Goal: Task Accomplishment & Management: Complete application form

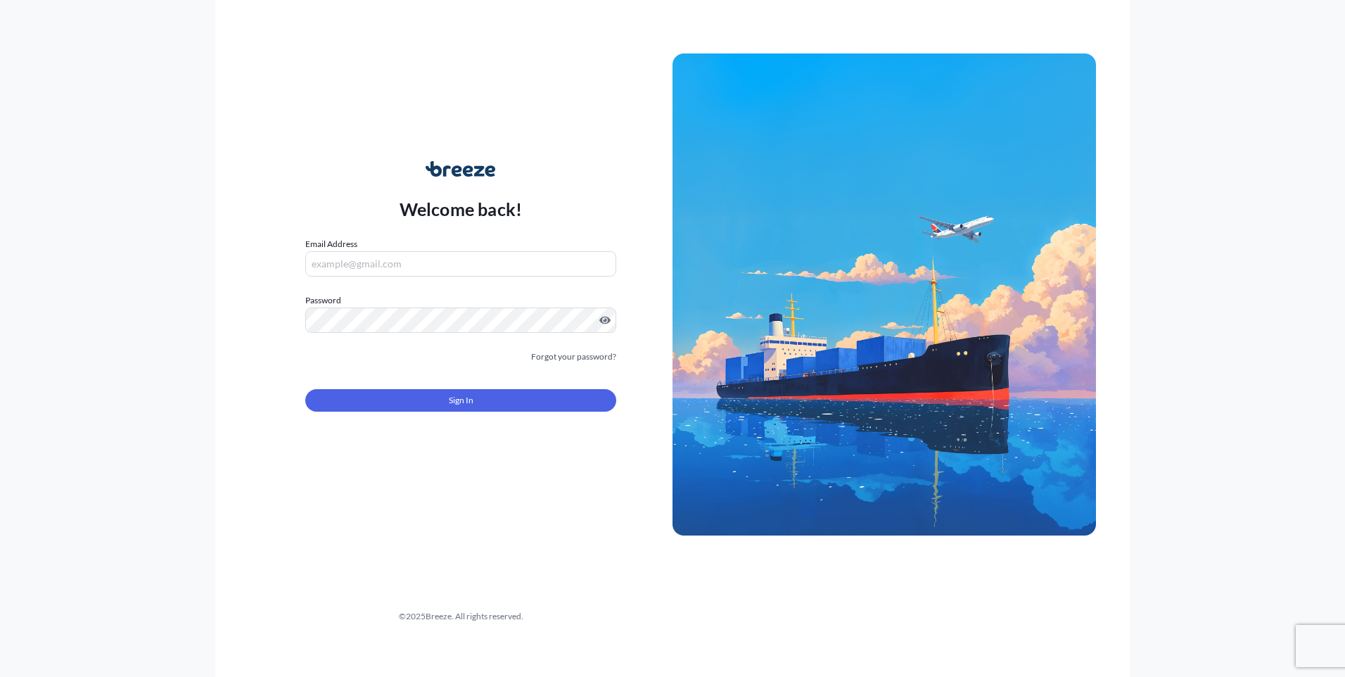
type input "[EMAIL_ADDRESS][PERSON_NAME][DOMAIN_NAME]"
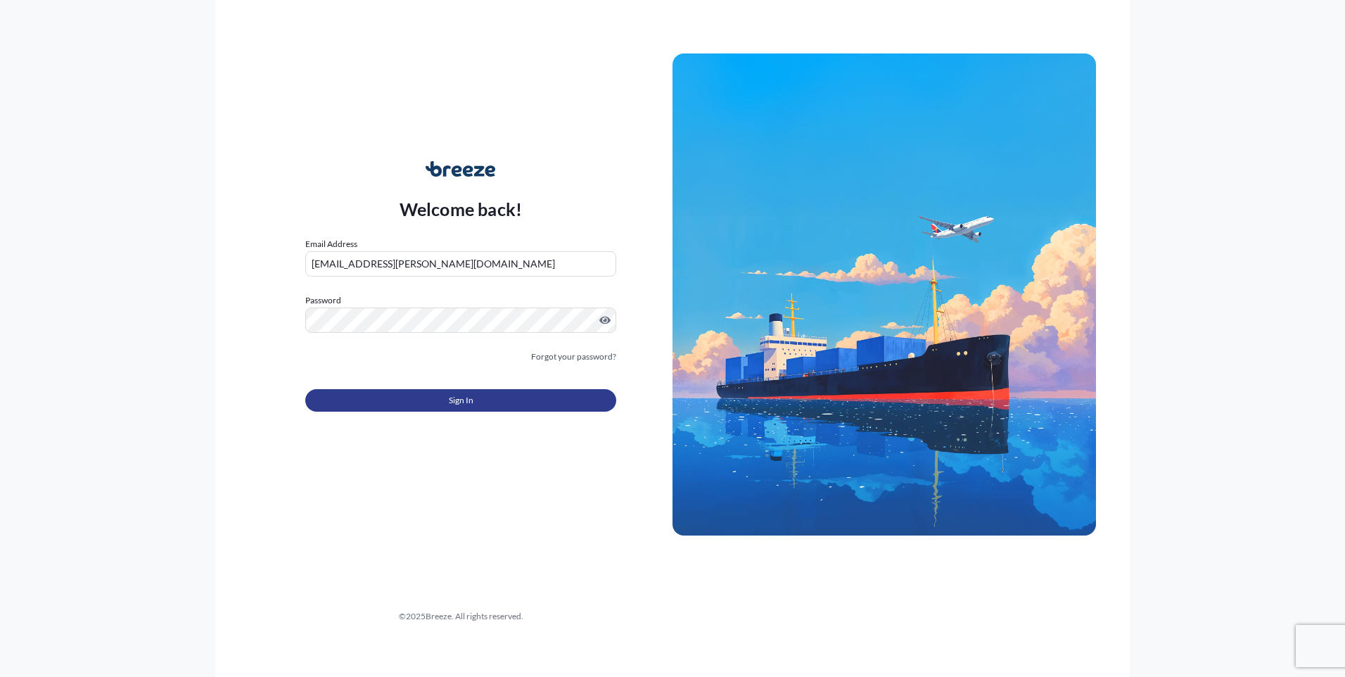
click at [491, 402] on button "Sign In" at bounding box center [460, 400] width 311 height 23
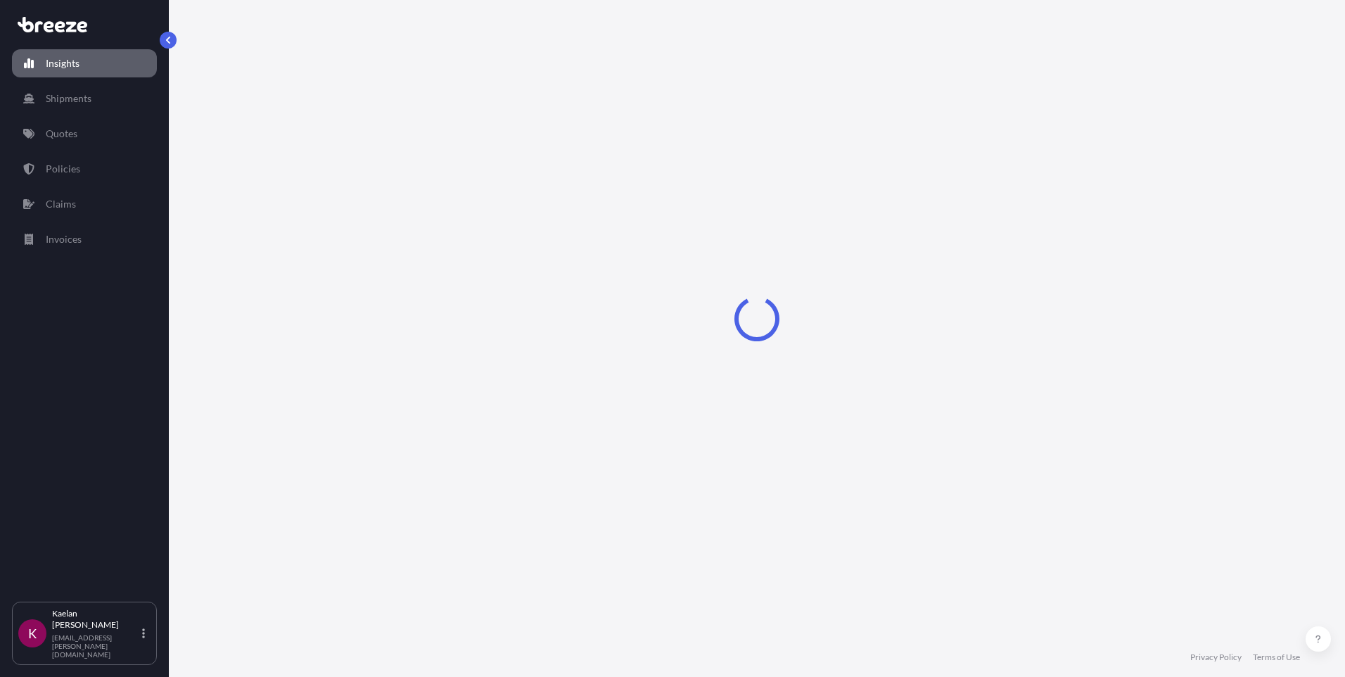
select select "2025"
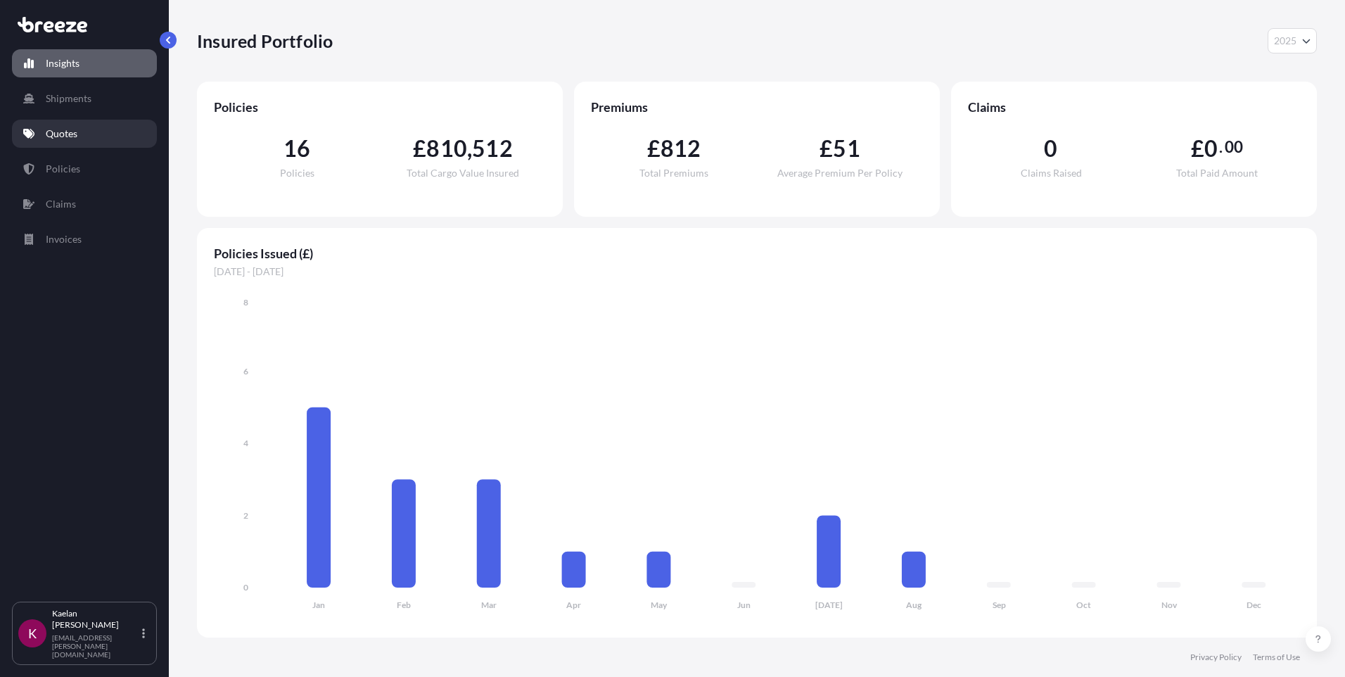
click at [81, 136] on link "Quotes" at bounding box center [84, 134] width 145 height 28
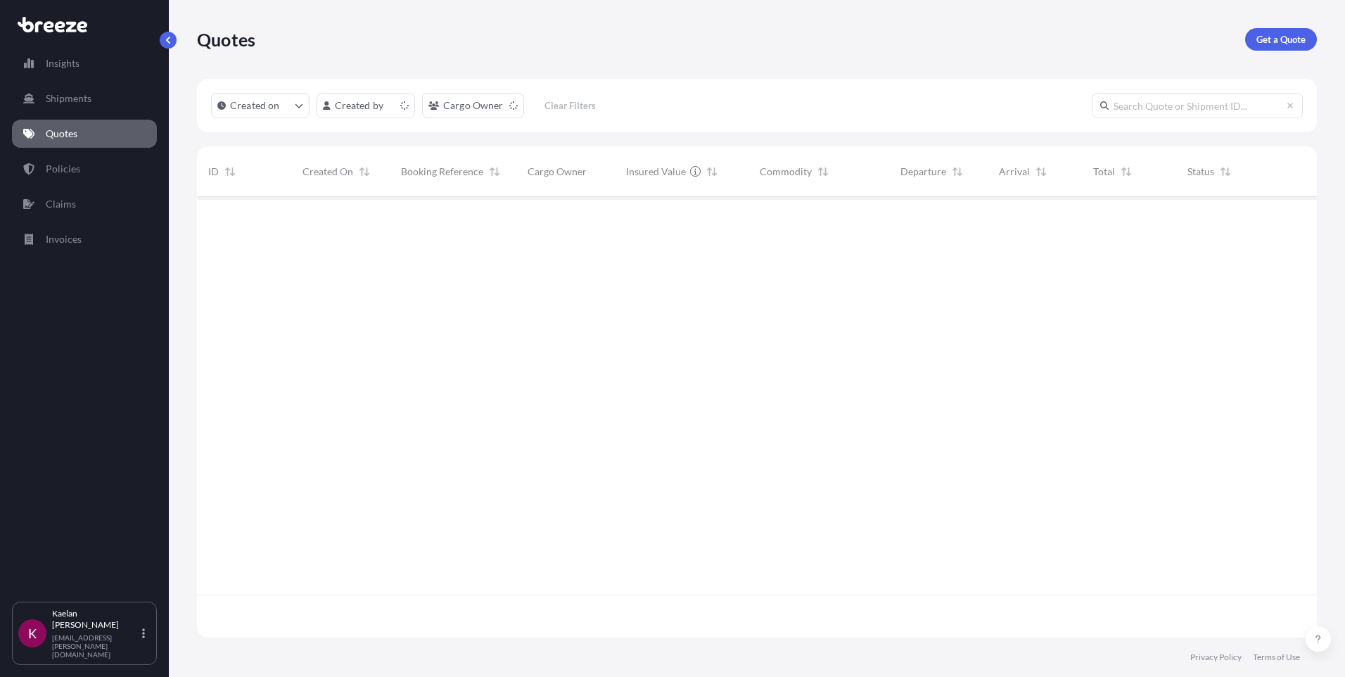
scroll to position [437, 1109]
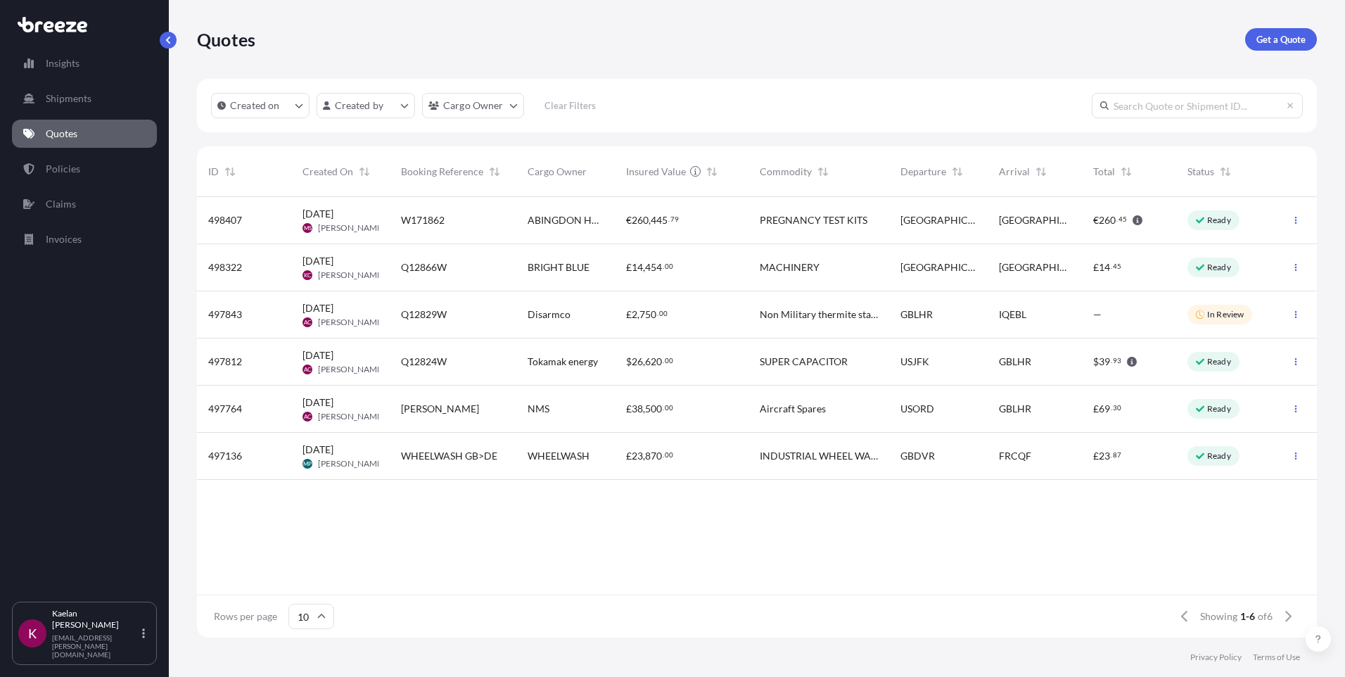
click at [431, 274] on div "Q12866W" at bounding box center [453, 267] width 127 height 47
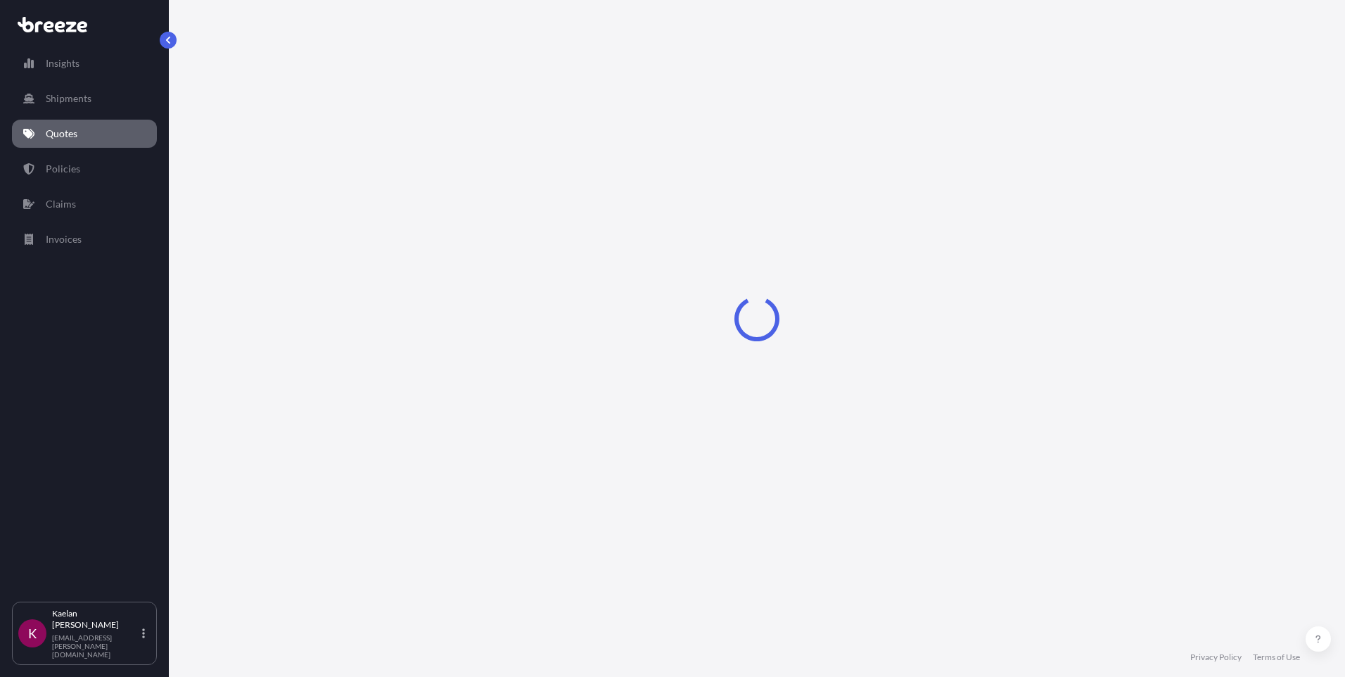
select select "Road"
select select "2"
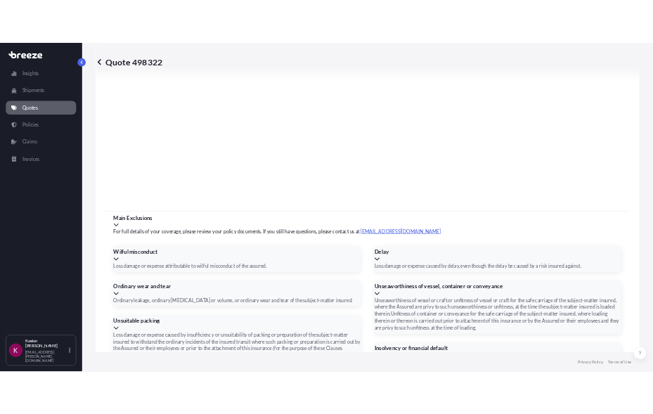
scroll to position [1556, 0]
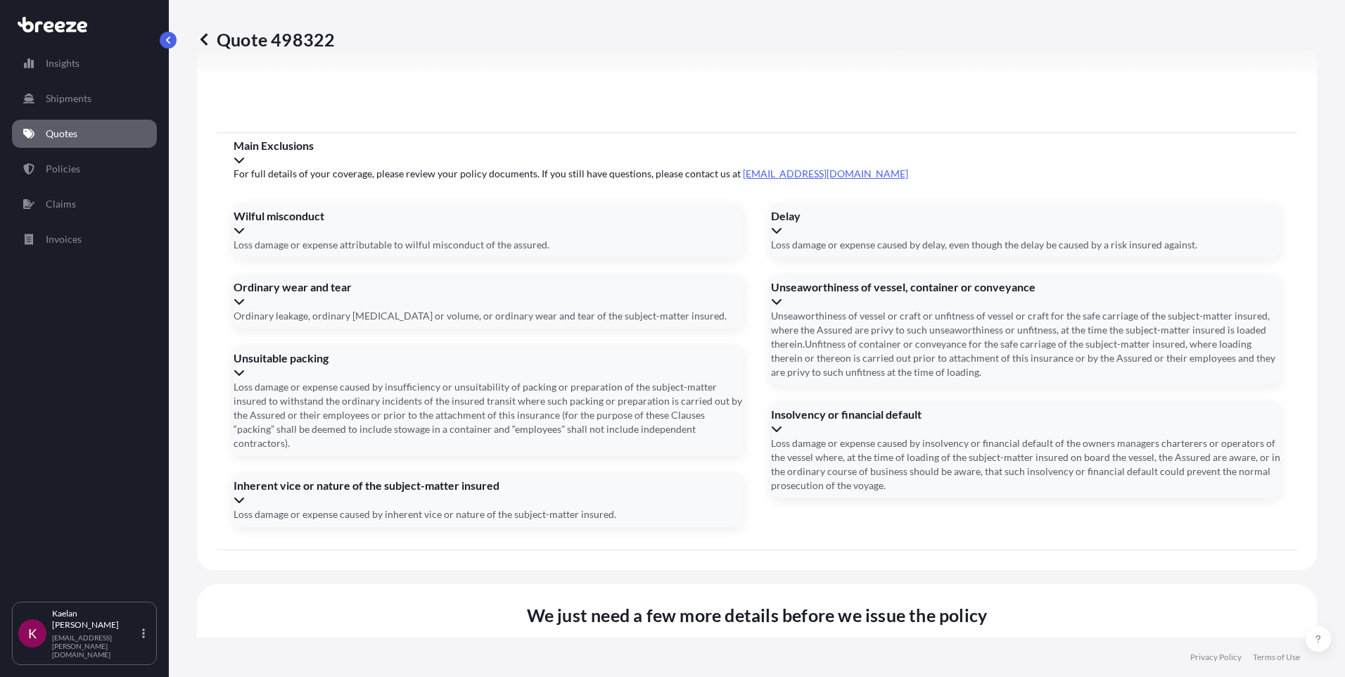
type input "BRIGHT BLUE"
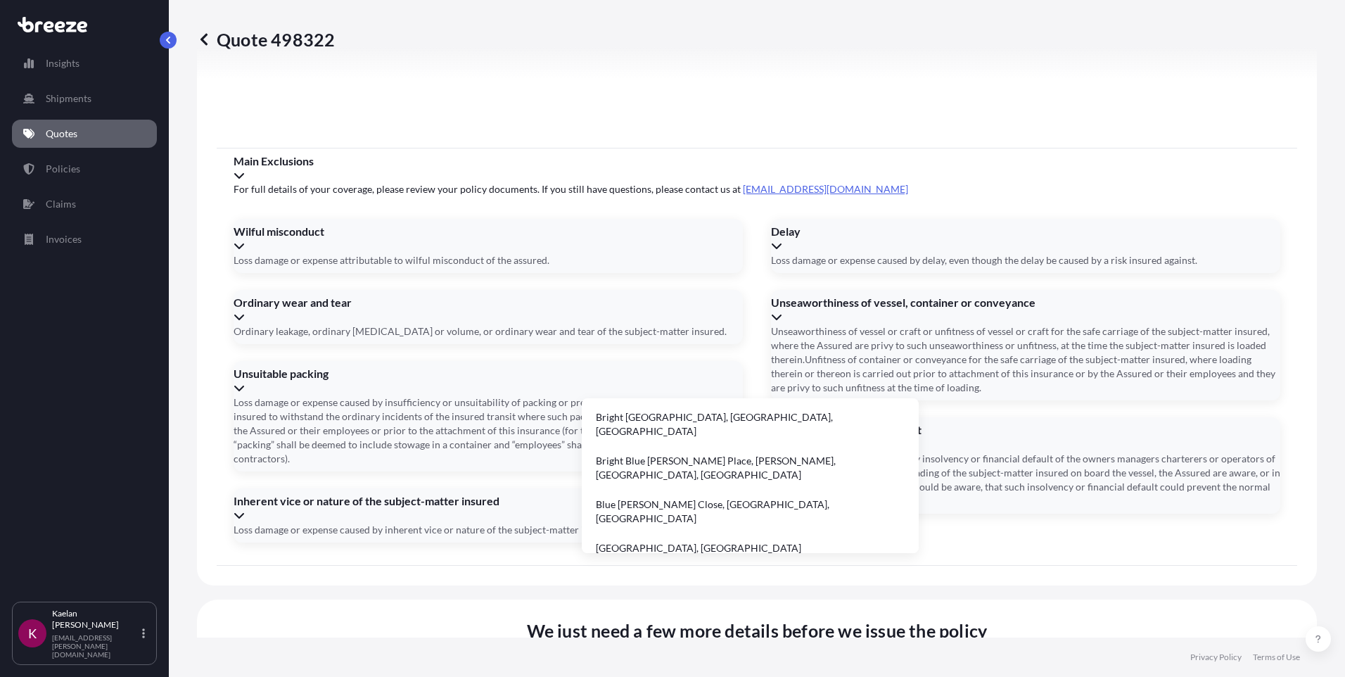
drag, startPoint x: 698, startPoint y: 371, endPoint x: 575, endPoint y: 362, distance: 124.1
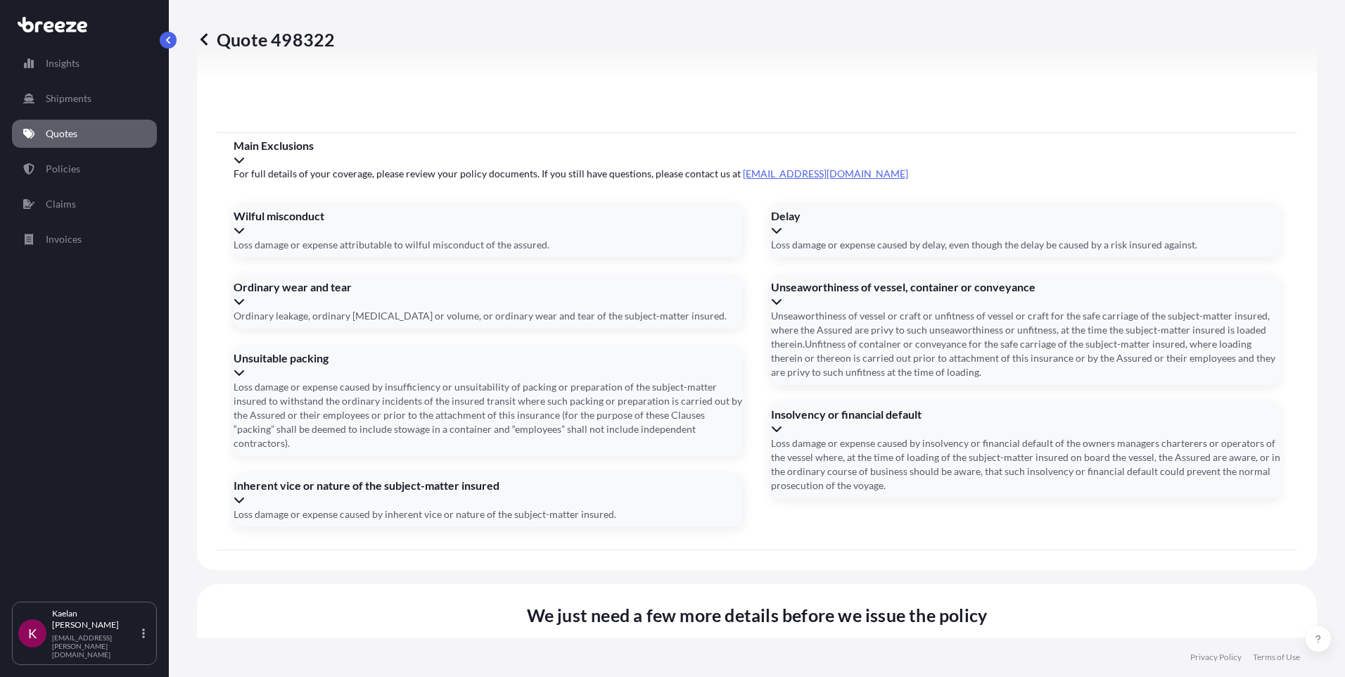
paste input "1 PITFIELD"
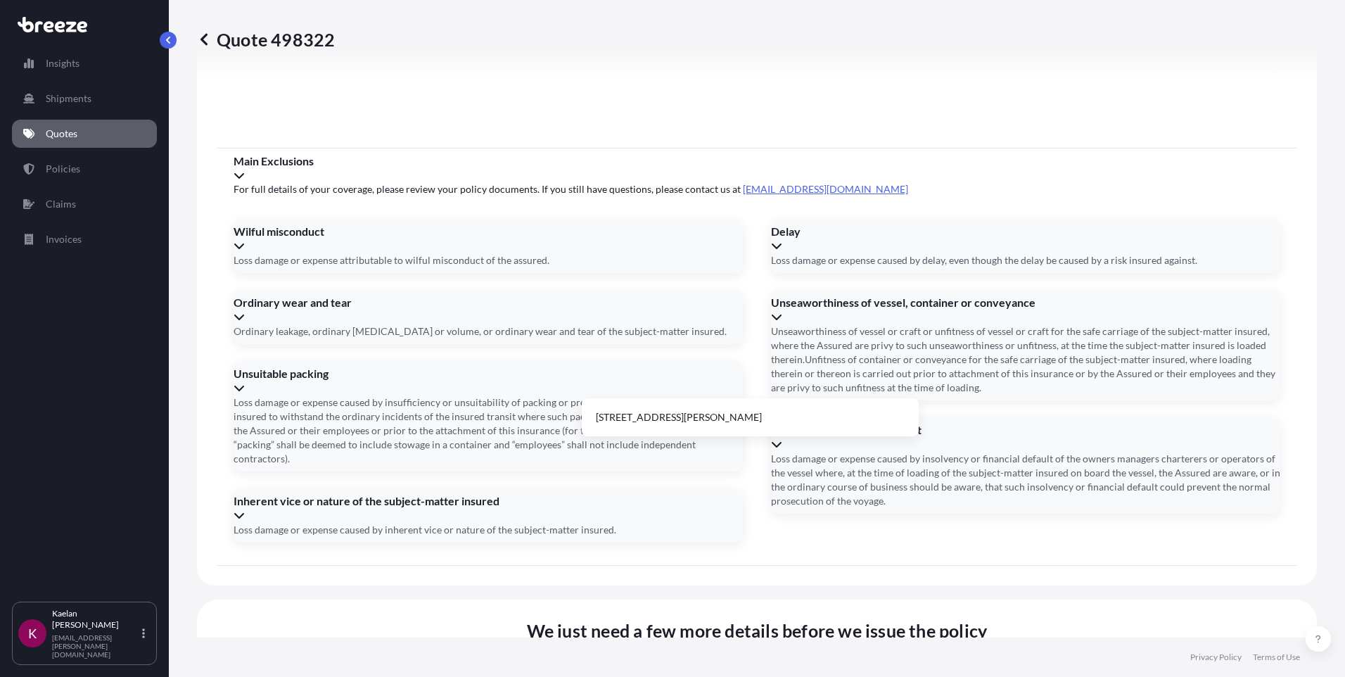
drag, startPoint x: 741, startPoint y: 364, endPoint x: 579, endPoint y: 366, distance: 162.5
click at [731, 417] on li "[STREET_ADDRESS][PERSON_NAME]" at bounding box center [750, 417] width 326 height 27
type input "[STREET_ADDRESS][PERSON_NAME]"
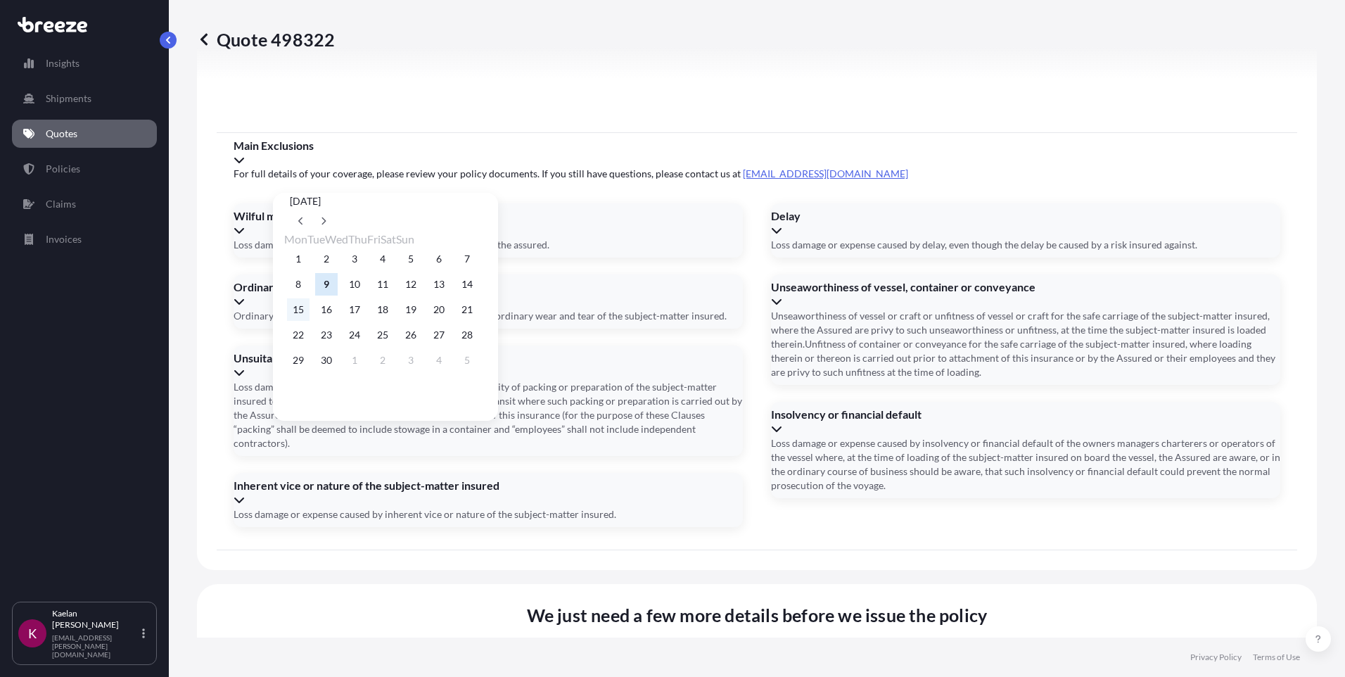
click at [303, 312] on button "15" at bounding box center [298, 309] width 23 height 23
type input "[DATE]"
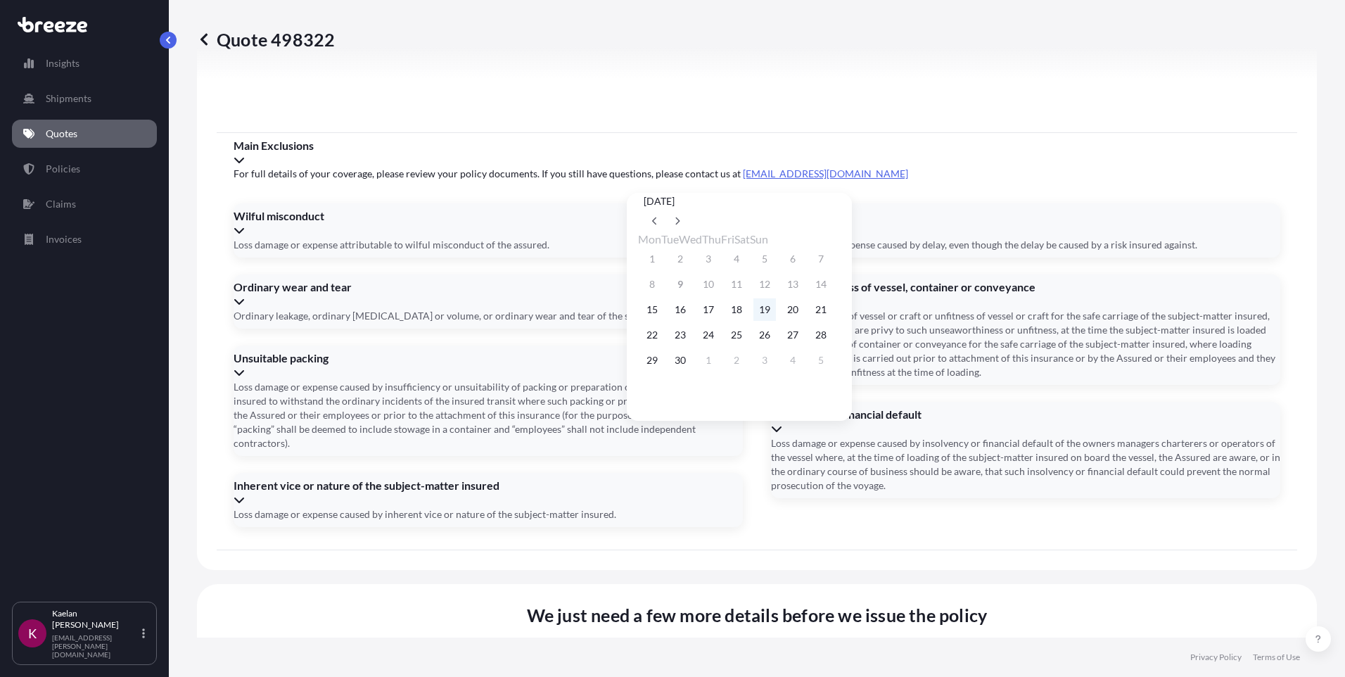
click at [776, 312] on button "19" at bounding box center [764, 309] width 23 height 23
type input "[DATE]"
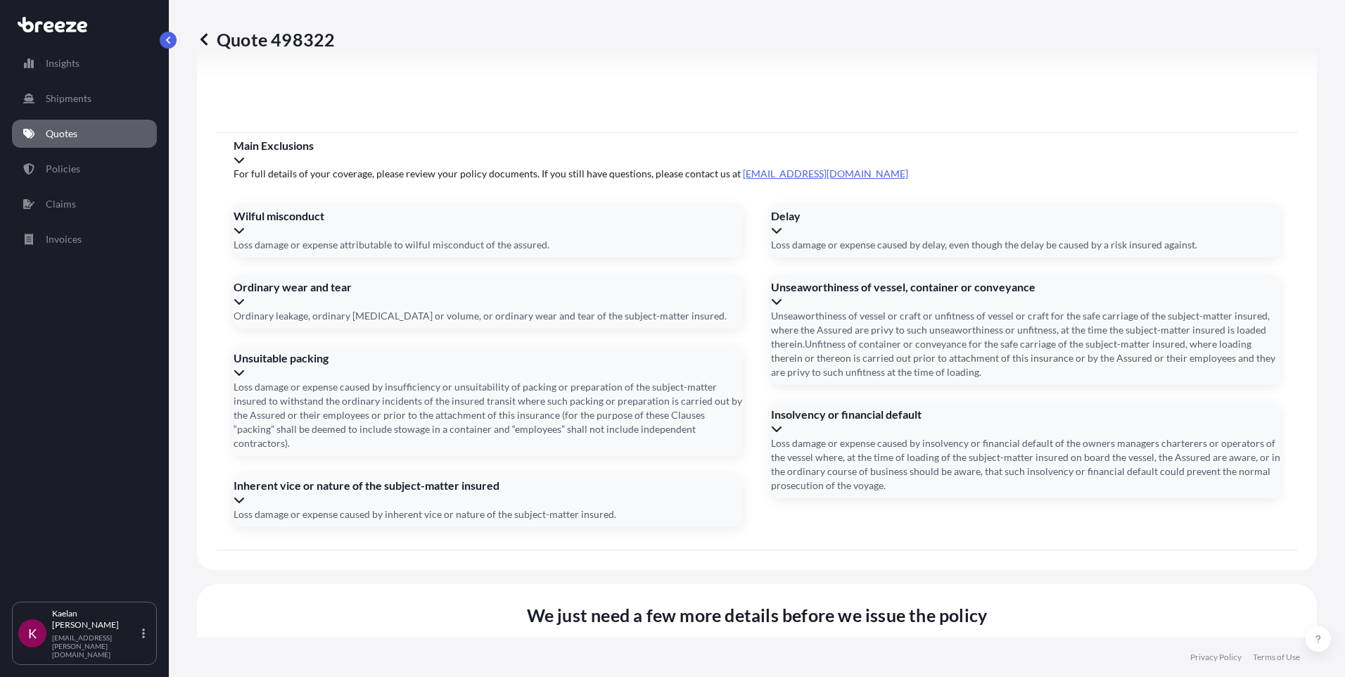
type input "TRUCK"
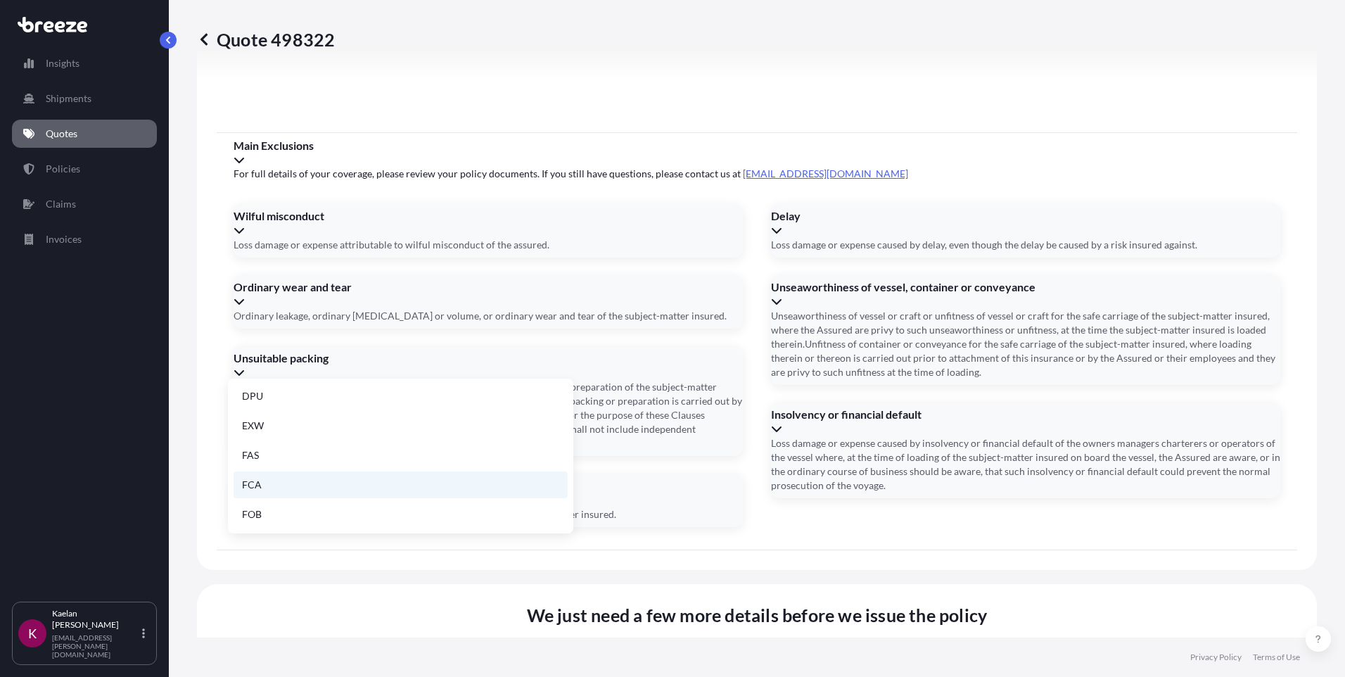
scroll to position [38, 0]
click at [274, 475] on li "DAP" at bounding box center [401, 477] width 334 height 27
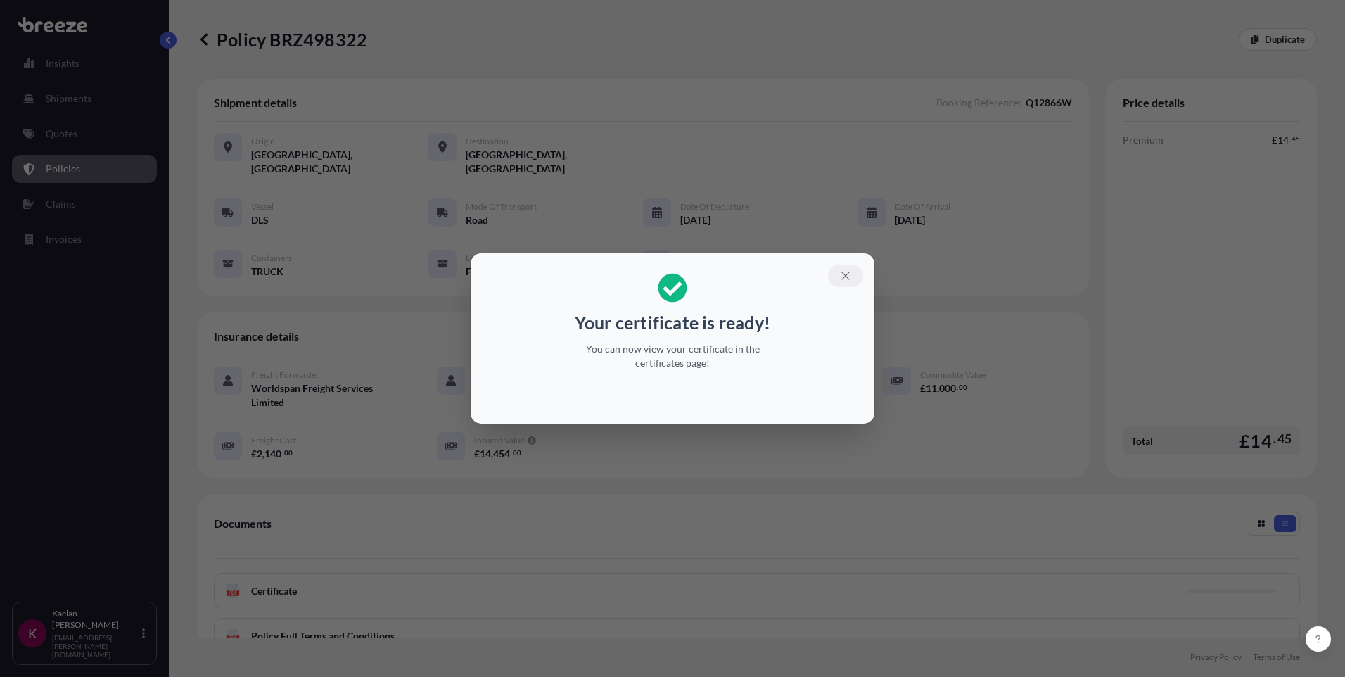
click at [839, 279] on icon "button" at bounding box center [845, 275] width 13 height 13
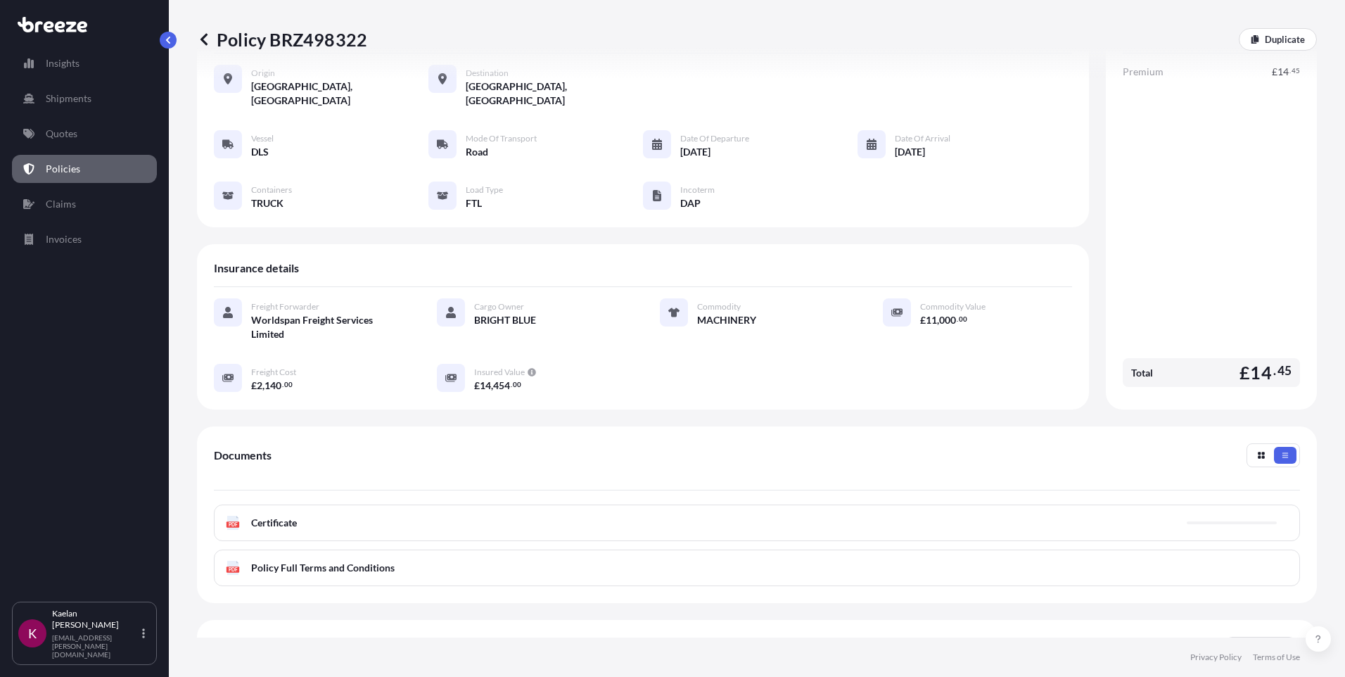
scroll to position [170, 0]
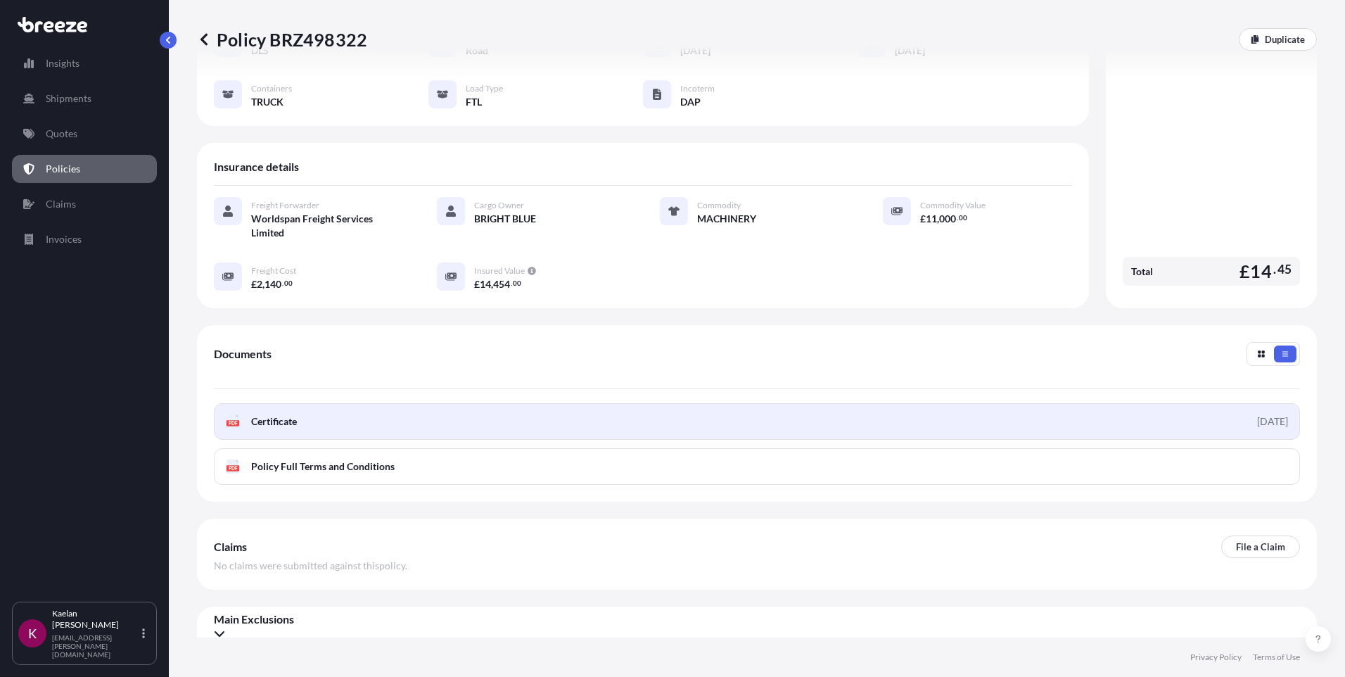
click at [309, 411] on link "PDF Certificate [DATE]" at bounding box center [757, 421] width 1086 height 37
